Goal: Complete application form: Complete application form

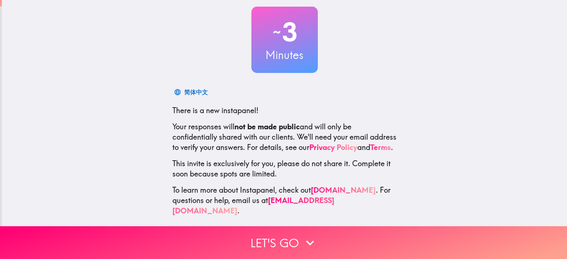
scroll to position [47, 0]
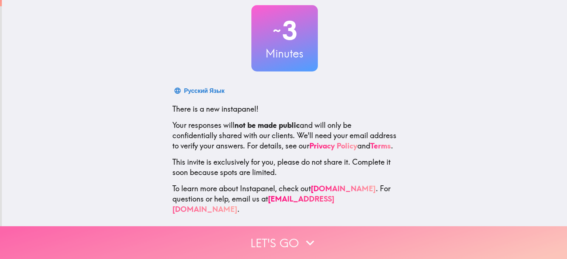
click at [288, 238] on button "Let's go" at bounding box center [283, 242] width 567 height 33
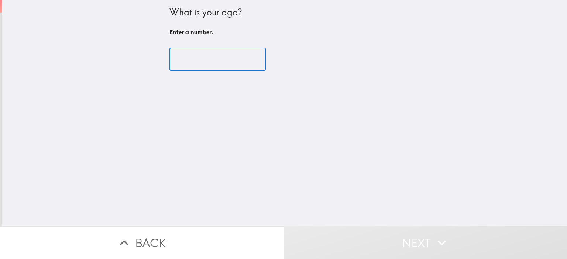
click at [193, 56] on input "number" at bounding box center [217, 59] width 96 height 23
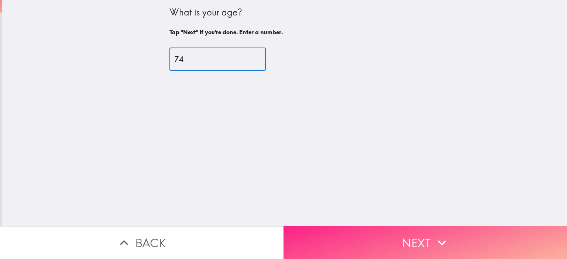
type input "74"
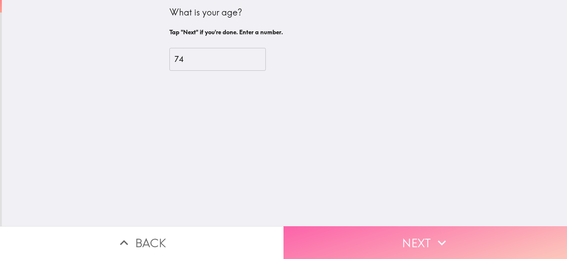
click at [411, 229] on button "Next" at bounding box center [424, 242] width 283 height 33
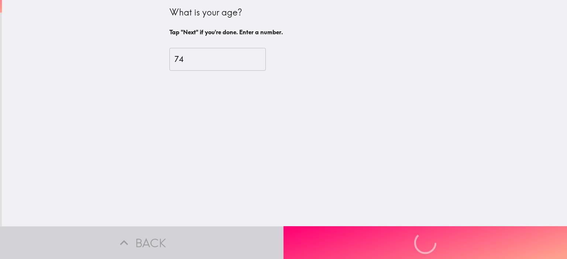
click at [384, 197] on div "What is your age? Tap "Next" if you're done. Enter a number. 74 ​" at bounding box center [284, 113] width 565 height 226
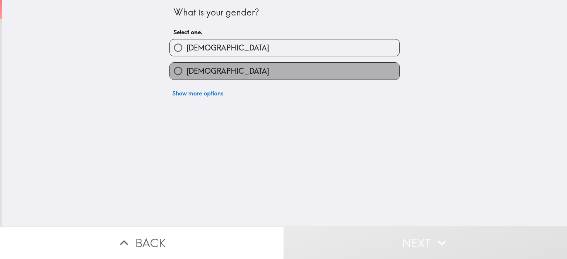
click at [323, 70] on label "[DEMOGRAPHIC_DATA]" at bounding box center [284, 71] width 229 height 17
click at [186, 70] on input "[DEMOGRAPHIC_DATA]" at bounding box center [178, 71] width 17 height 17
radio input "true"
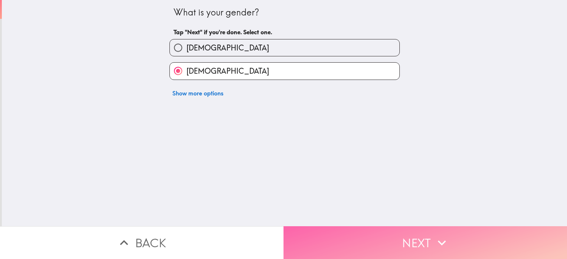
click at [411, 236] on button "Next" at bounding box center [424, 242] width 283 height 33
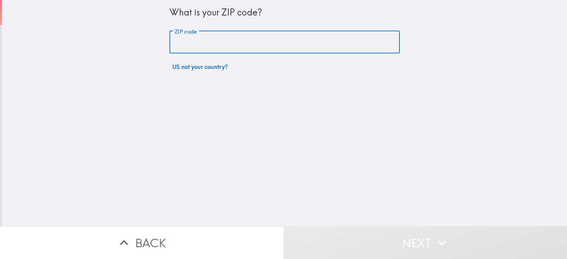
click at [280, 41] on input "ZIP code" at bounding box center [284, 42] width 230 height 23
type input "80211"
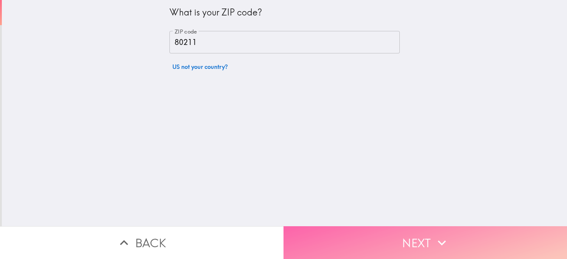
click at [401, 234] on button "Next" at bounding box center [424, 242] width 283 height 33
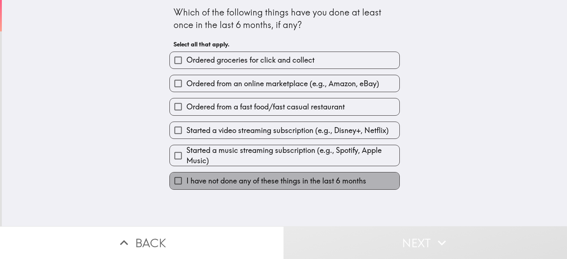
click at [262, 181] on span "I have not done any of these things in the last 6 months" at bounding box center [276, 181] width 180 height 10
click at [186, 181] on input "I have not done any of these things in the last 6 months" at bounding box center [178, 181] width 17 height 17
checkbox input "true"
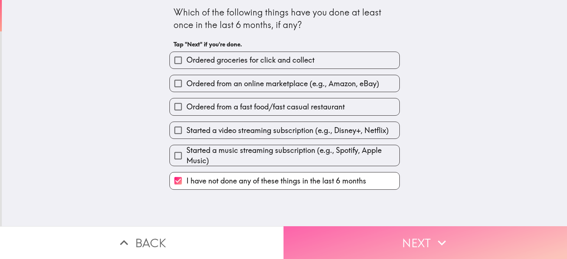
click at [423, 236] on button "Next" at bounding box center [424, 242] width 283 height 33
